Goal: Task Accomplishment & Management: Complete application form

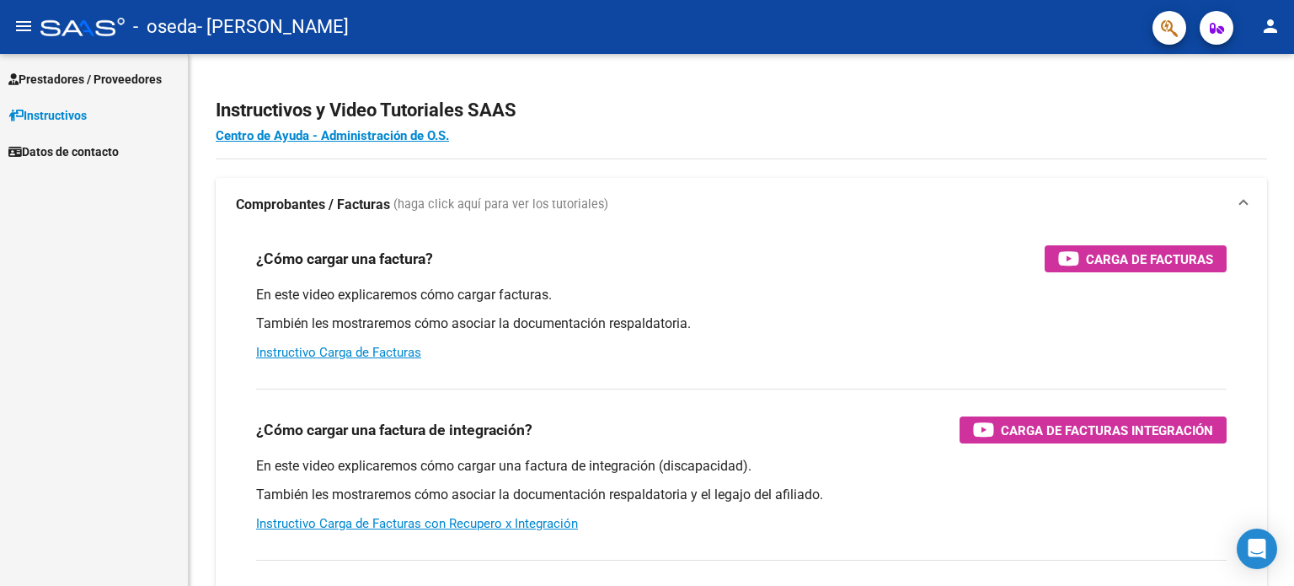
click at [111, 89] on link "Prestadores / Proveedores" at bounding box center [94, 79] width 188 height 36
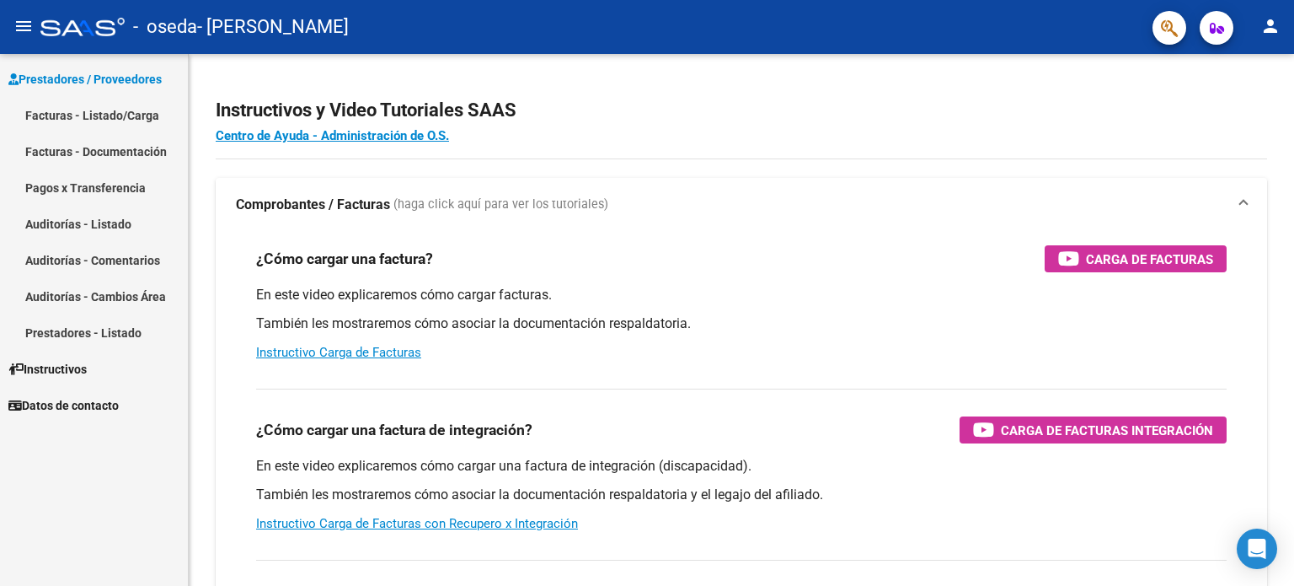
click at [127, 125] on link "Facturas - Listado/Carga" at bounding box center [94, 115] width 188 height 36
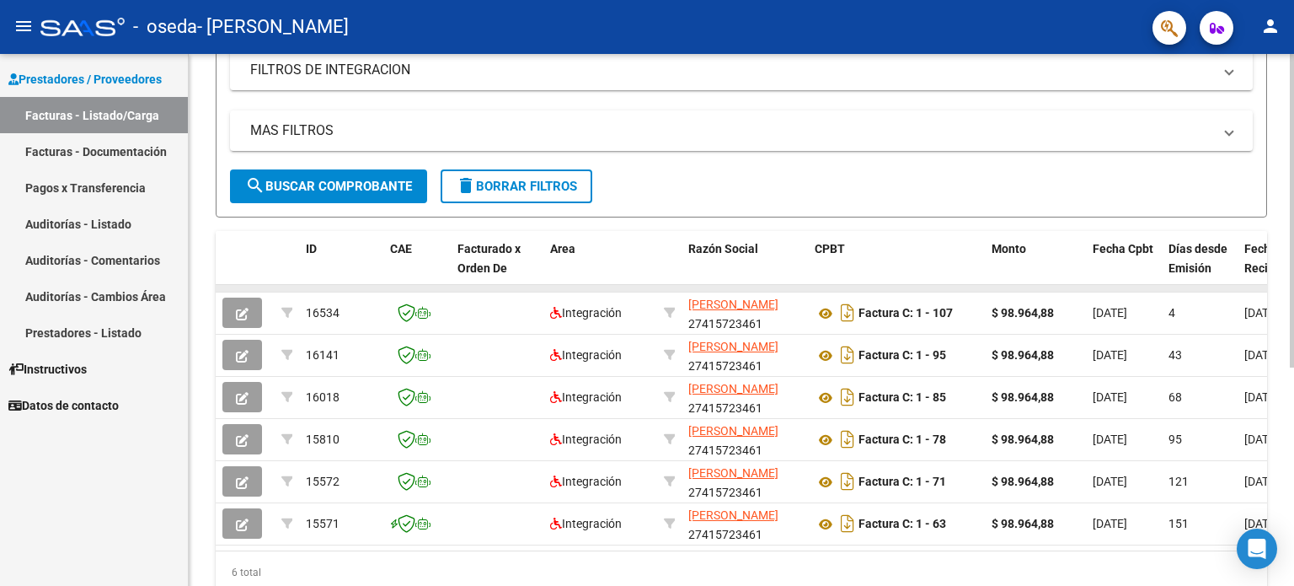
scroll to position [337, 0]
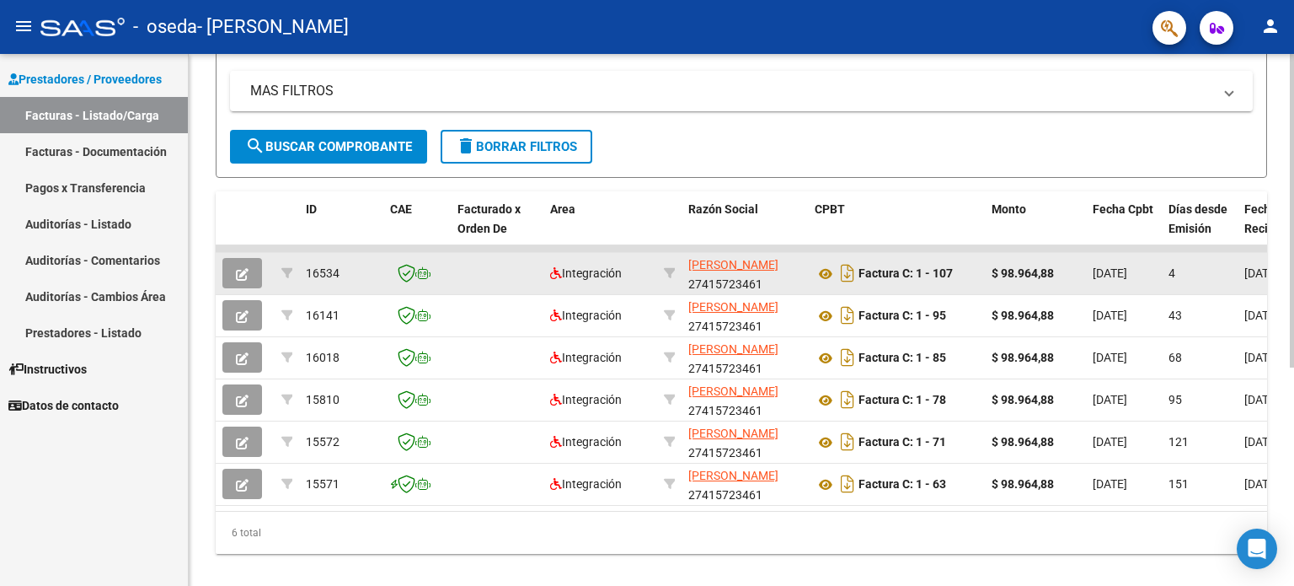
click at [239, 277] on icon "button" at bounding box center [242, 274] width 13 height 13
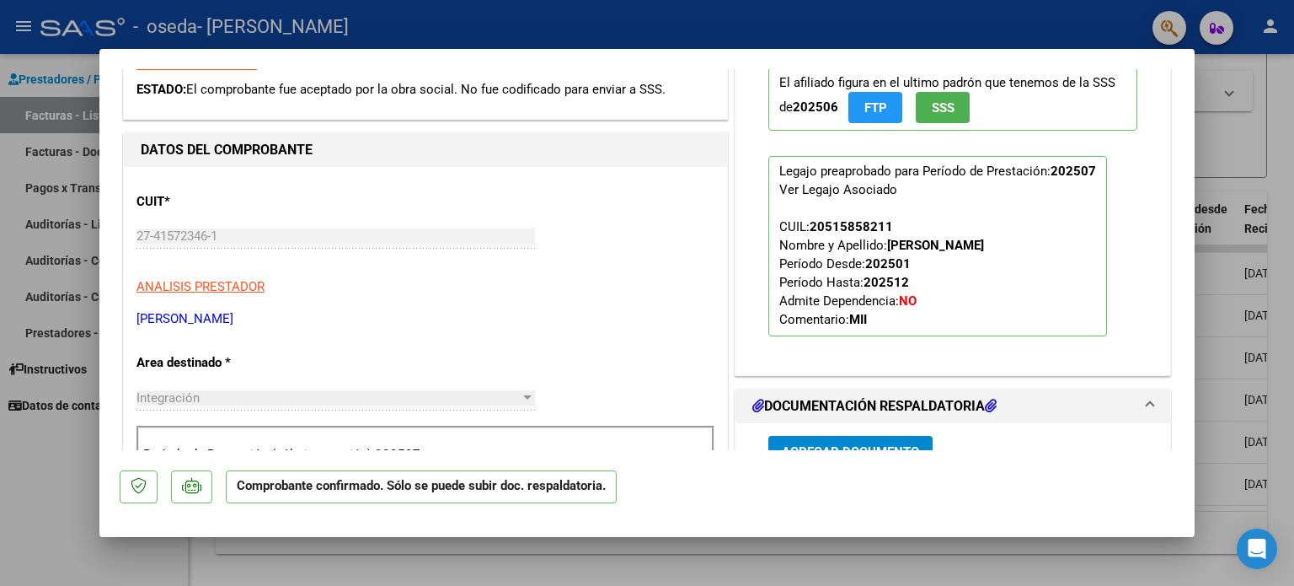
scroll to position [506, 0]
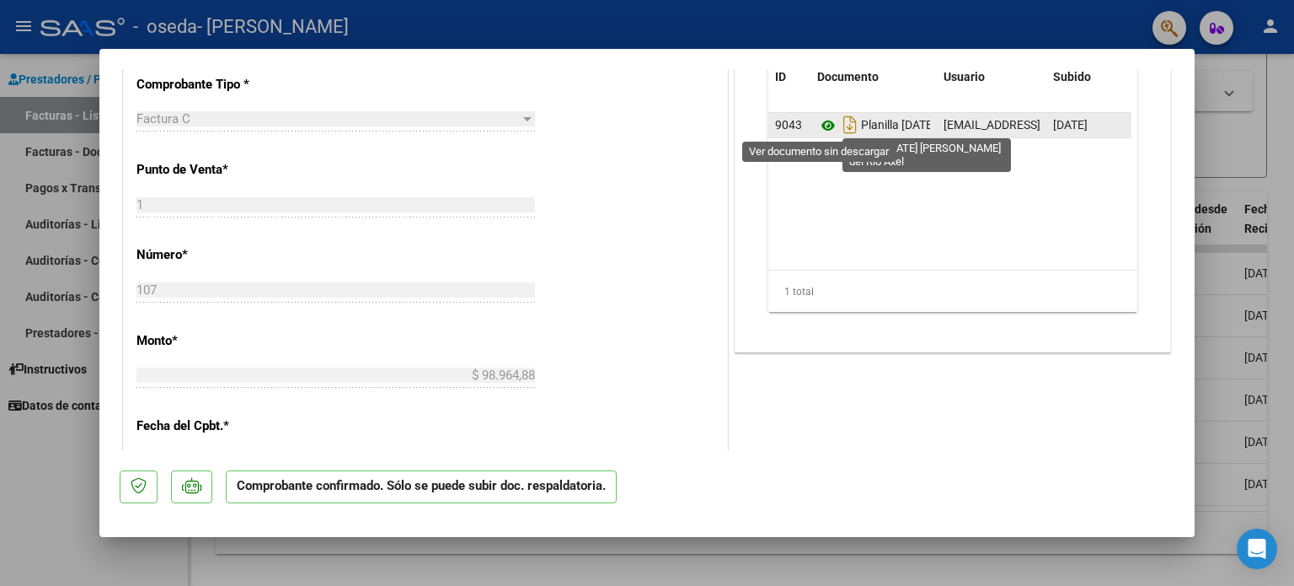
click at [825, 123] on icon at bounding box center [828, 125] width 22 height 20
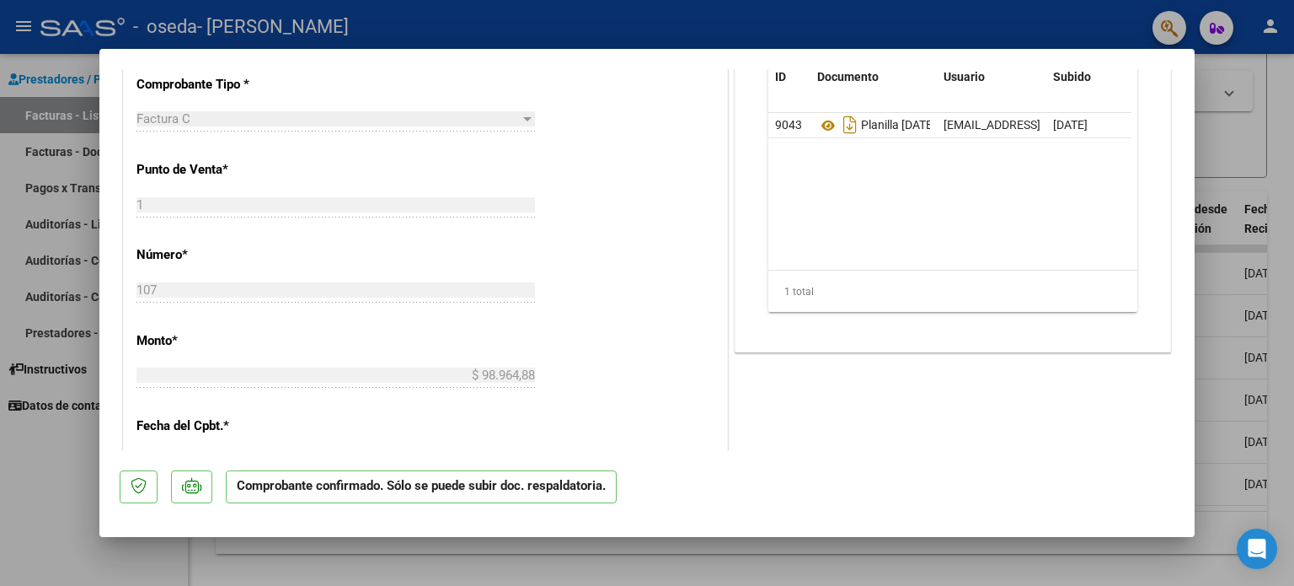
click at [89, 151] on div at bounding box center [647, 293] width 1294 height 586
type input "$ 0,00"
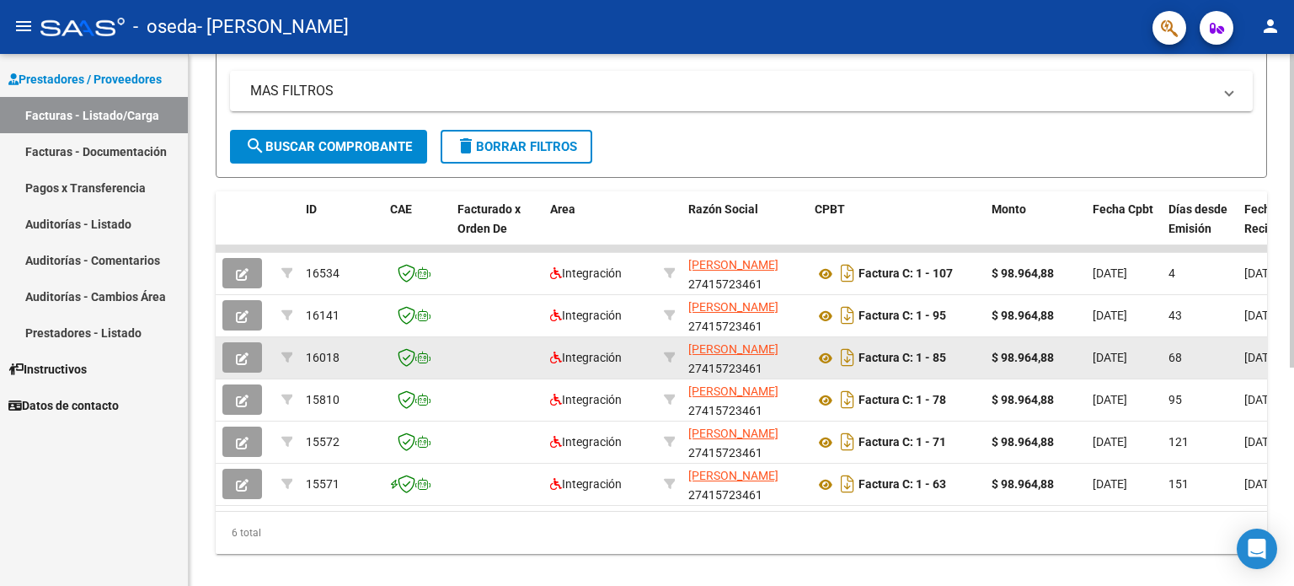
scroll to position [369, 0]
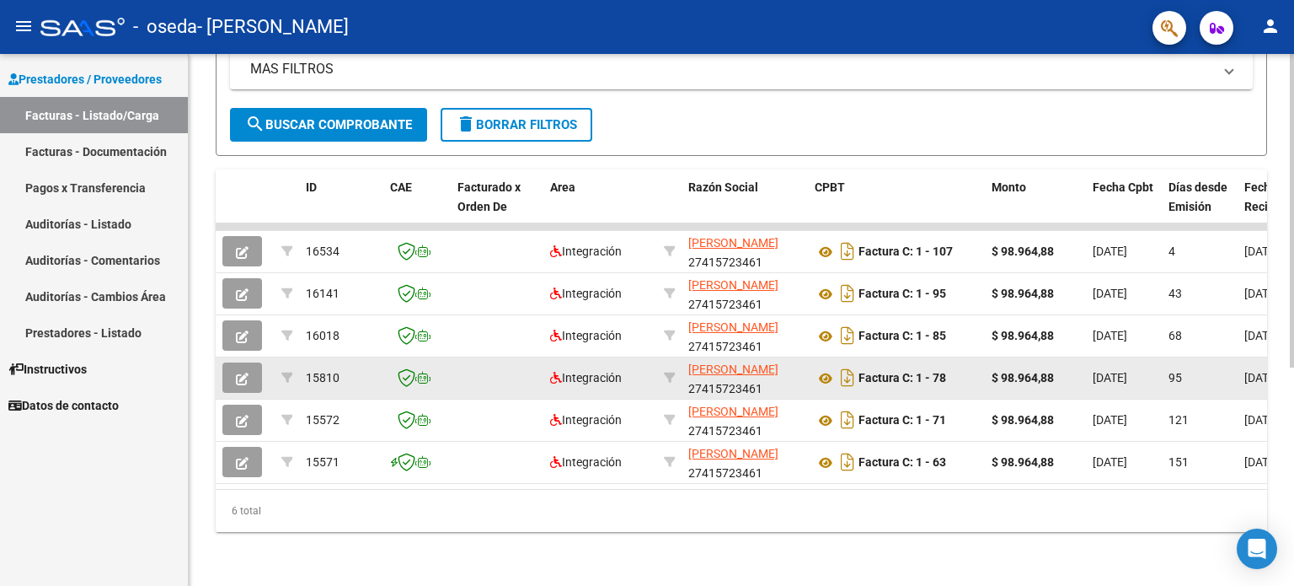
click at [238, 372] on icon "button" at bounding box center [242, 378] width 13 height 13
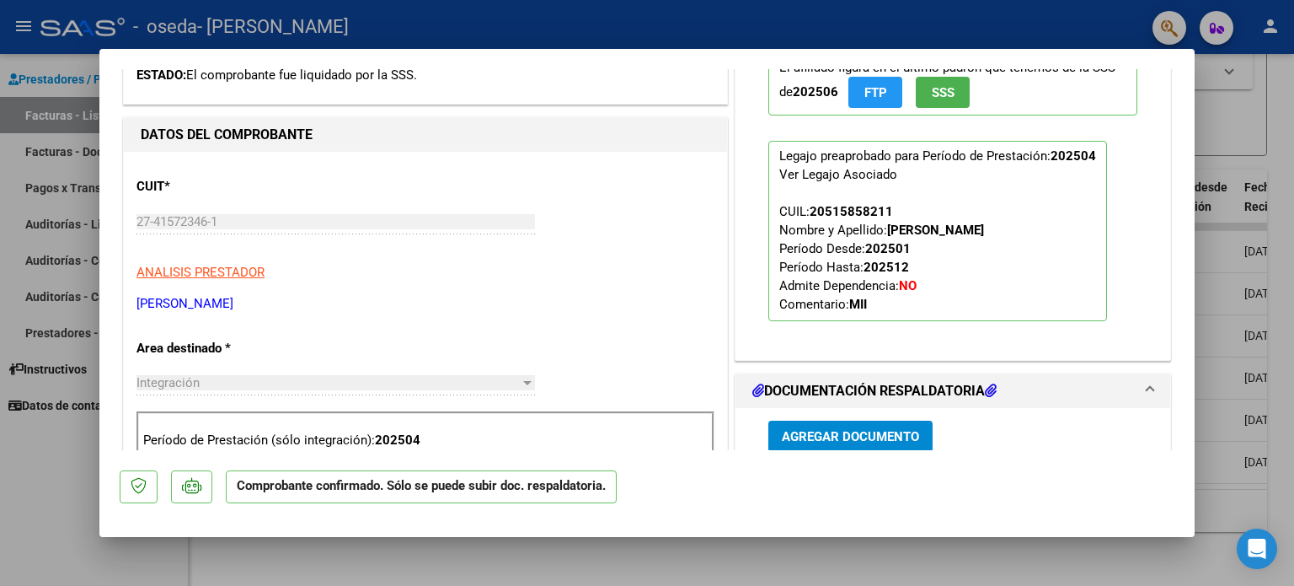
scroll to position [0, 0]
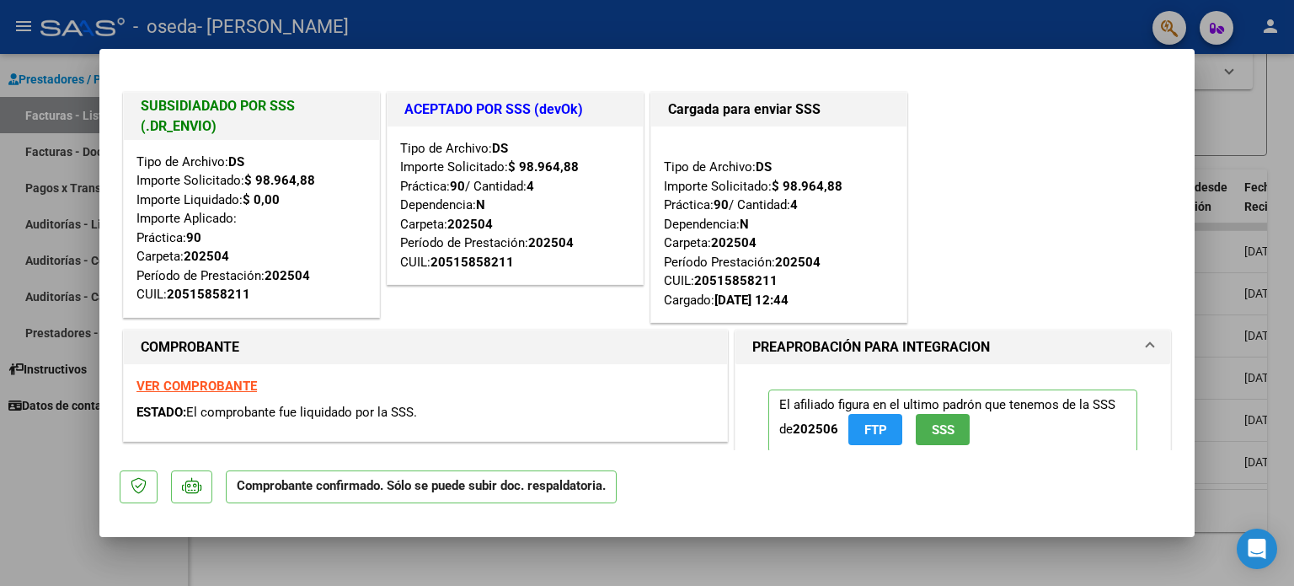
click at [55, 268] on div at bounding box center [647, 293] width 1294 height 586
type input "$ 0,00"
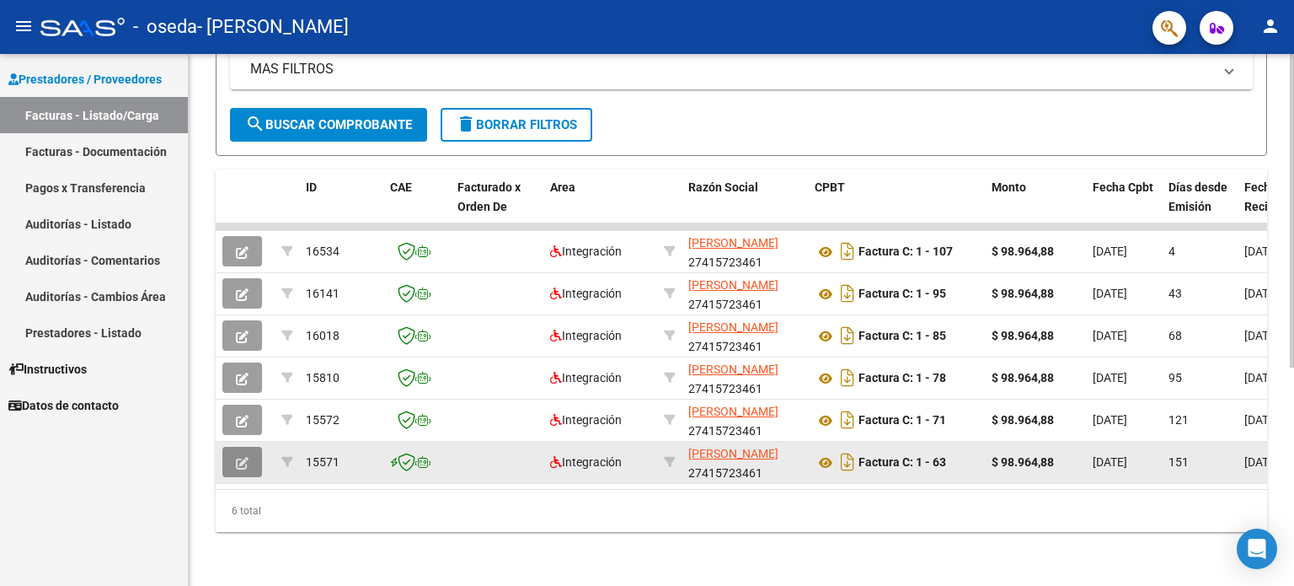
click at [228, 452] on button "button" at bounding box center [242, 462] width 40 height 30
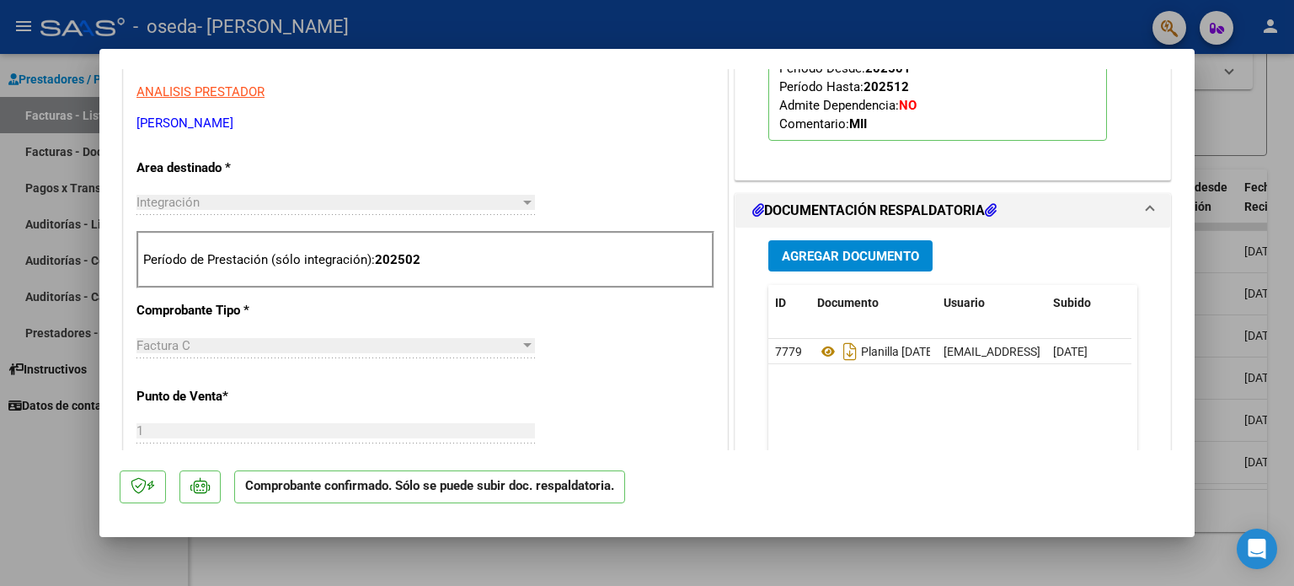
scroll to position [590, 0]
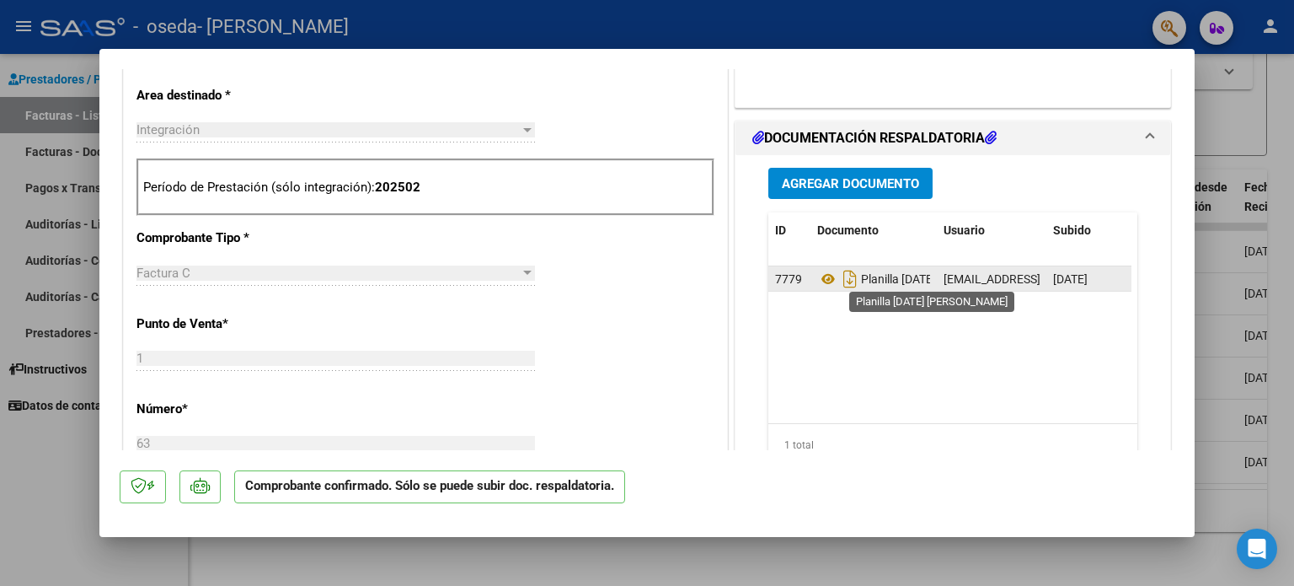
click at [897, 274] on span "Planilla [DATE] [PERSON_NAME]" at bounding box center [923, 278] width 212 height 13
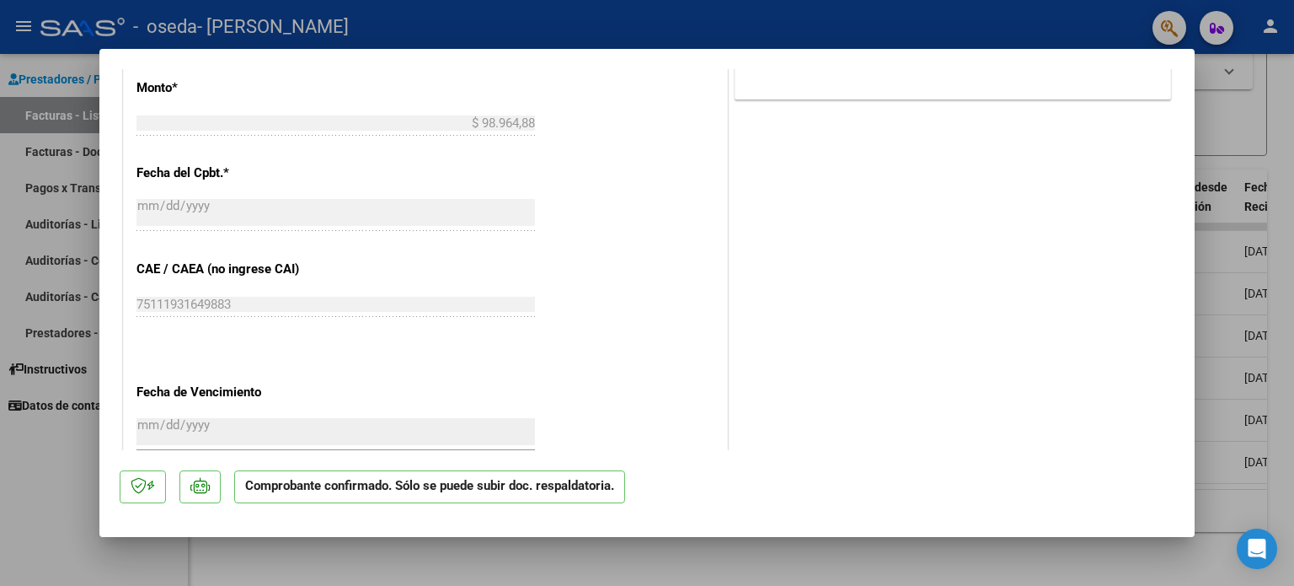
scroll to position [1011, 0]
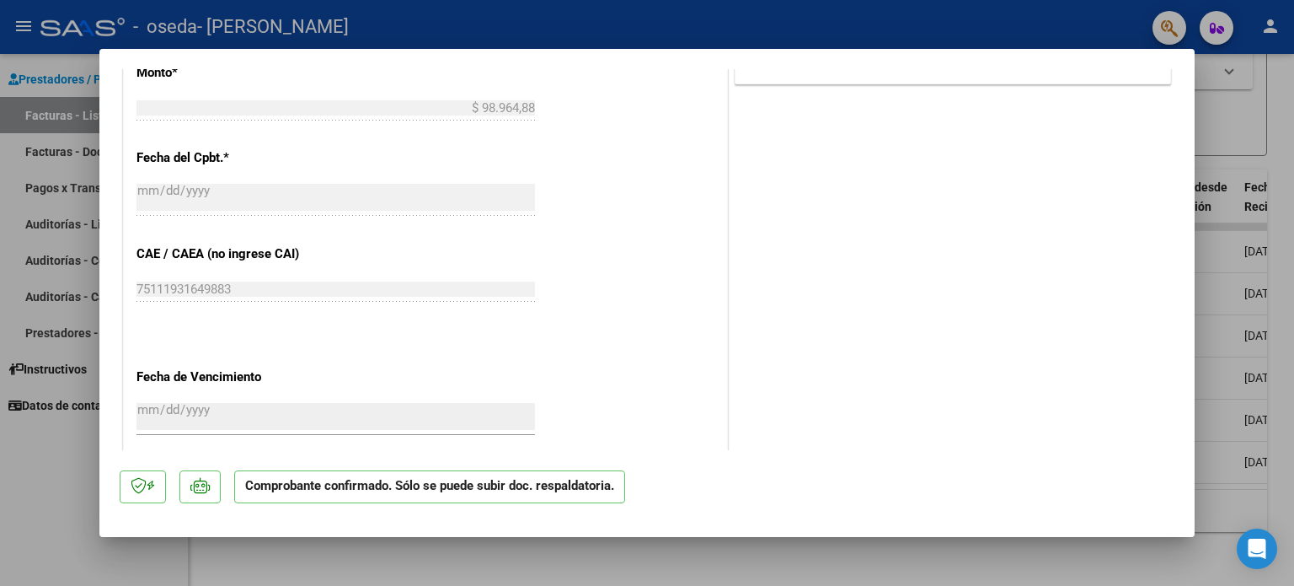
click at [43, 272] on div at bounding box center [647, 293] width 1294 height 586
type input "$ 0,00"
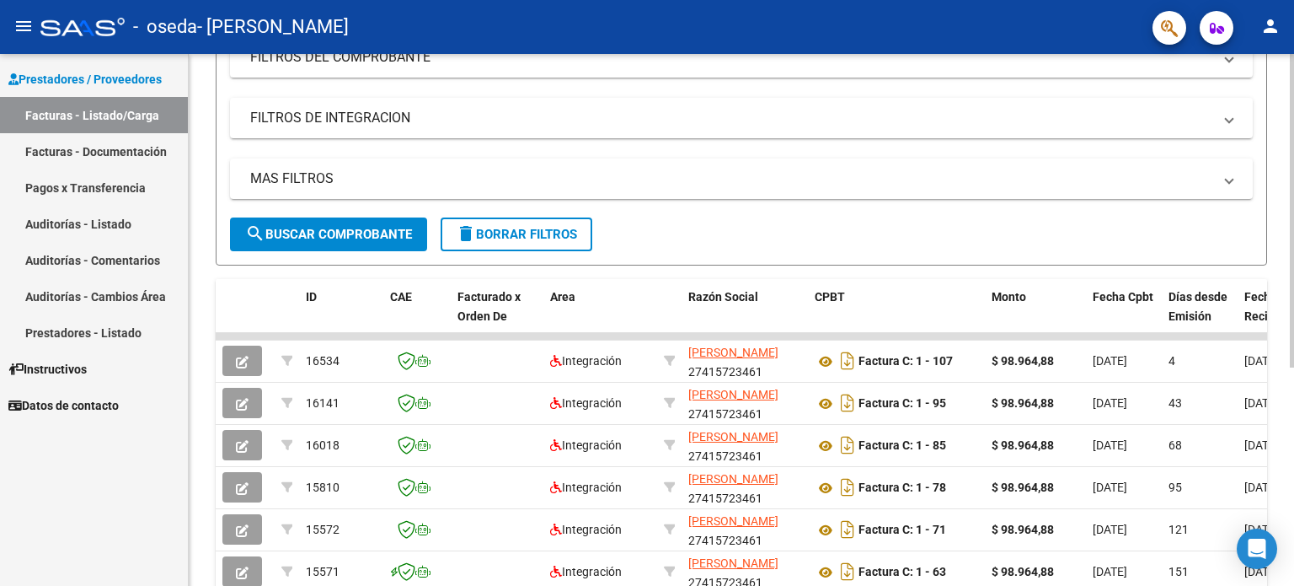
scroll to position [369, 0]
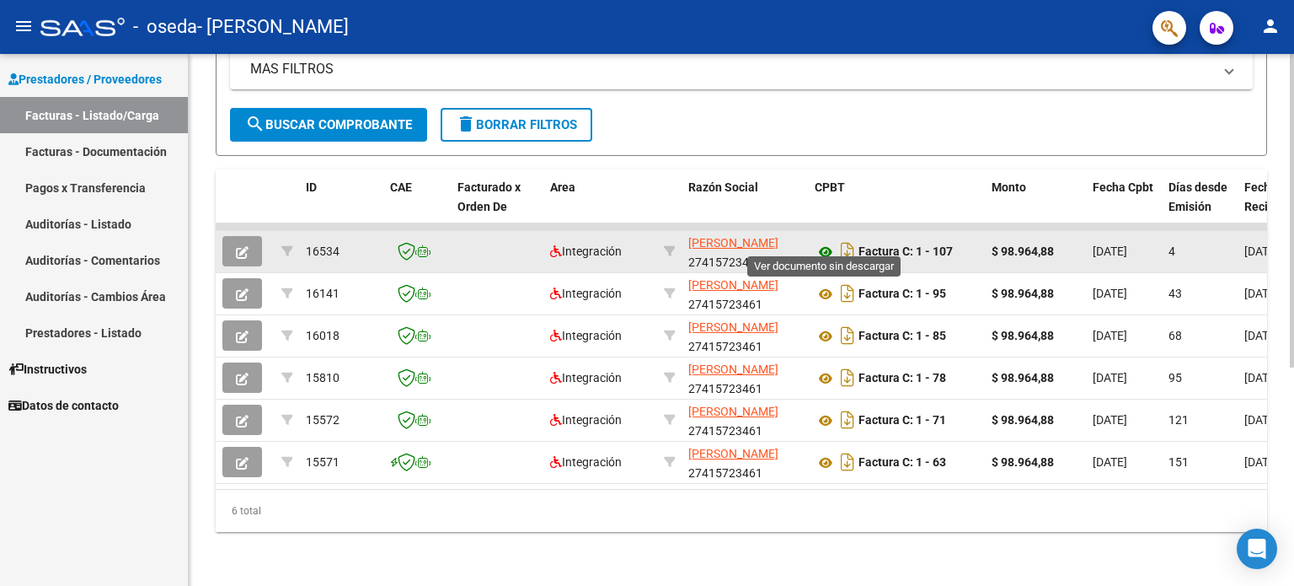
click at [824, 247] on icon at bounding box center [826, 252] width 22 height 20
click at [827, 243] on icon at bounding box center [826, 252] width 22 height 20
